Goal: Task Accomplishment & Management: Manage account settings

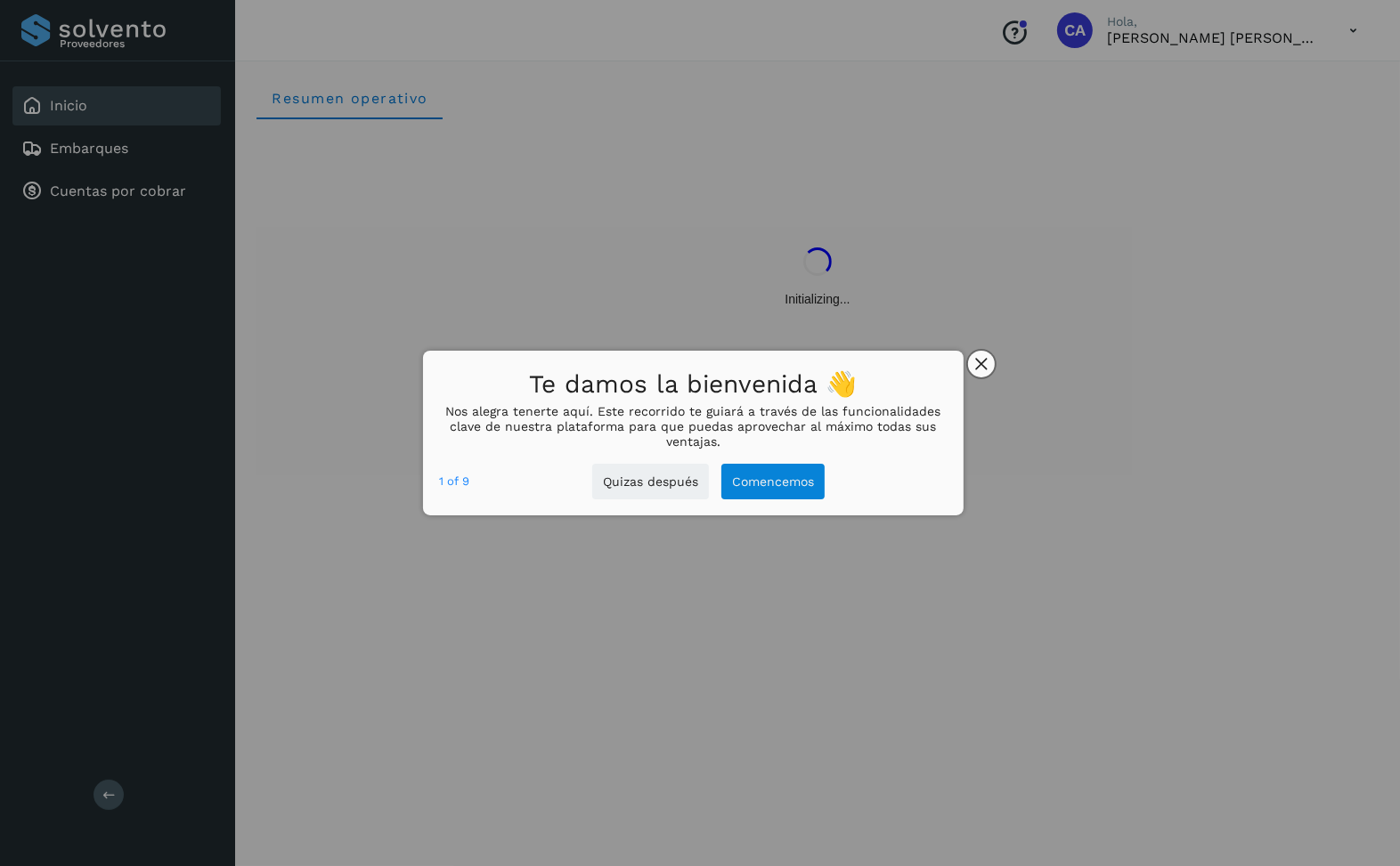
click at [990, 364] on button "close," at bounding box center [982, 364] width 27 height 27
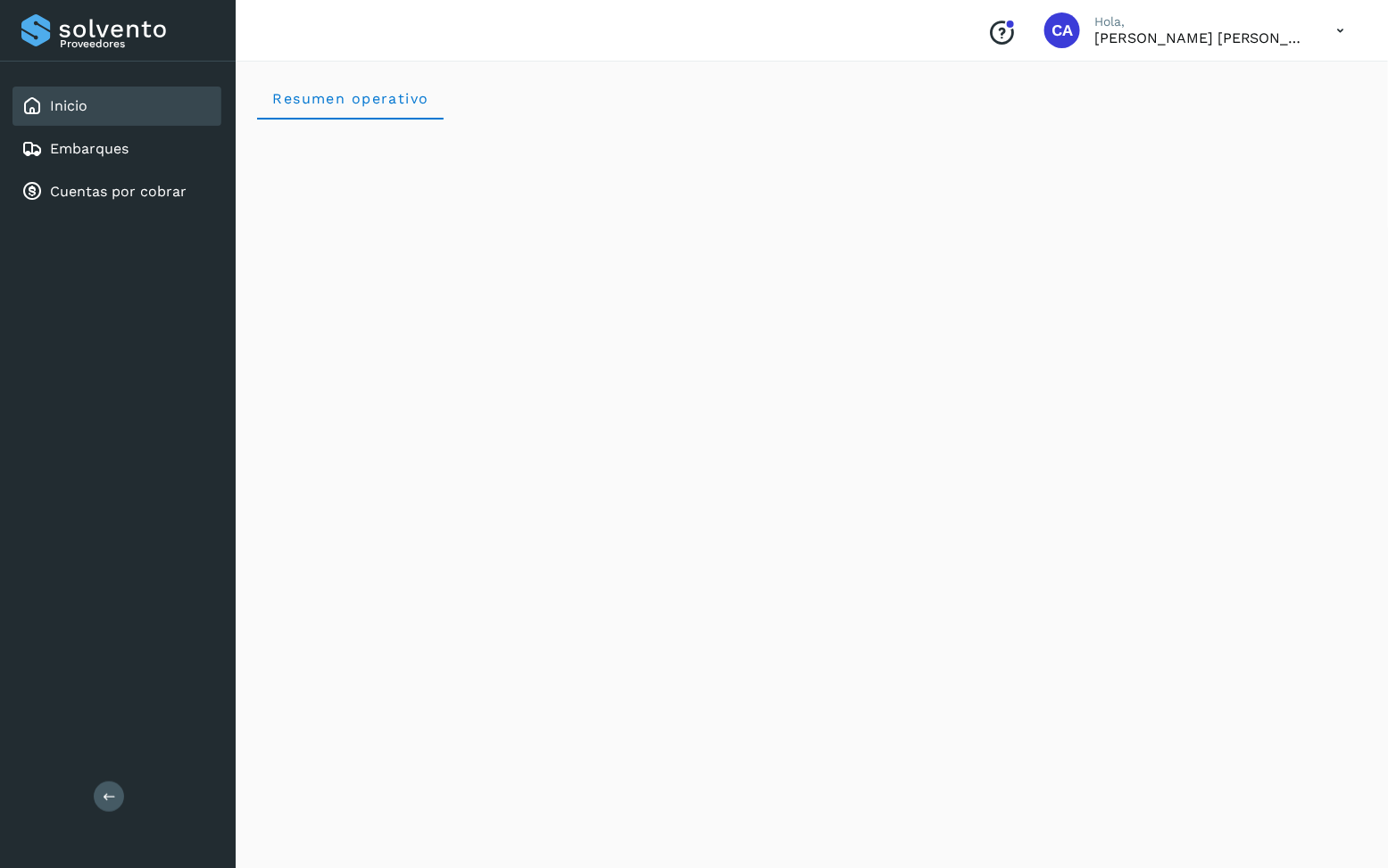
click at [1341, 30] on icon at bounding box center [1341, 31] width 36 height 36
click at [1278, 94] on div "Cerrar sesión" at bounding box center [1252, 80] width 213 height 33
